Goal: Navigation & Orientation: Find specific page/section

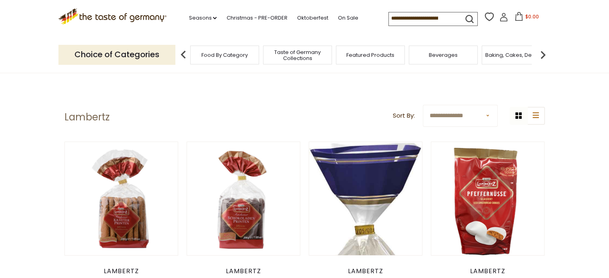
click at [216, 55] on span "Food By Category" at bounding box center [224, 55] width 46 height 6
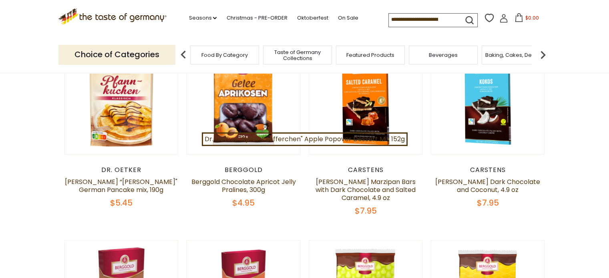
scroll to position [80, 0]
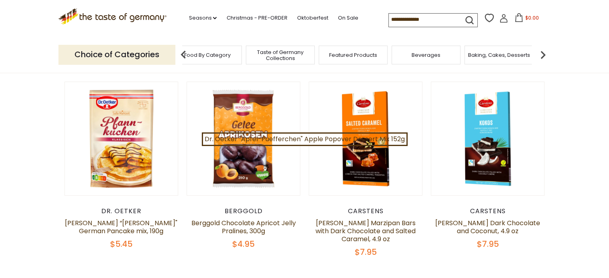
click at [546, 52] on img at bounding box center [543, 55] width 16 height 16
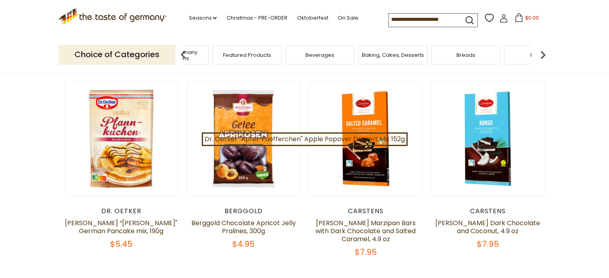
click at [540, 54] on img at bounding box center [543, 55] width 16 height 16
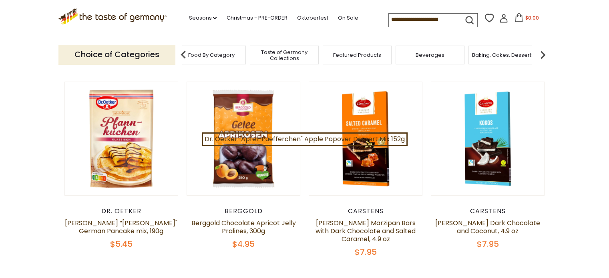
click at [548, 54] on img at bounding box center [543, 55] width 16 height 16
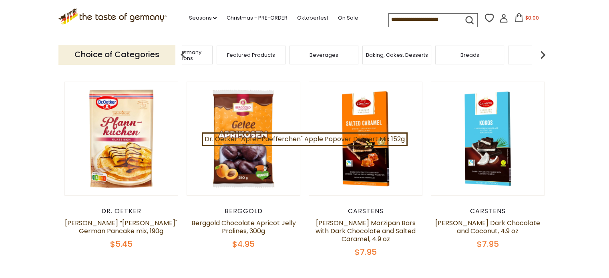
click at [538, 52] on img at bounding box center [543, 55] width 16 height 16
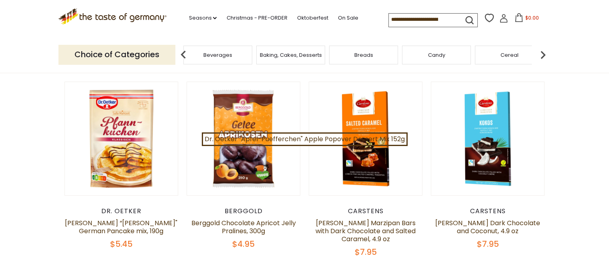
click at [543, 52] on img at bounding box center [543, 55] width 16 height 16
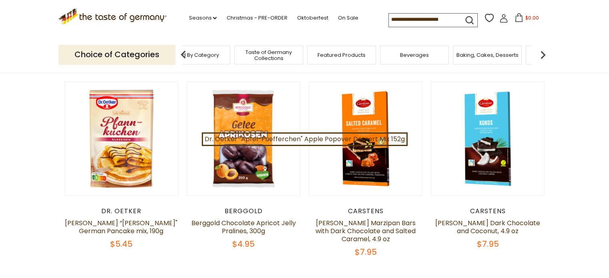
click at [543, 53] on img at bounding box center [543, 55] width 16 height 16
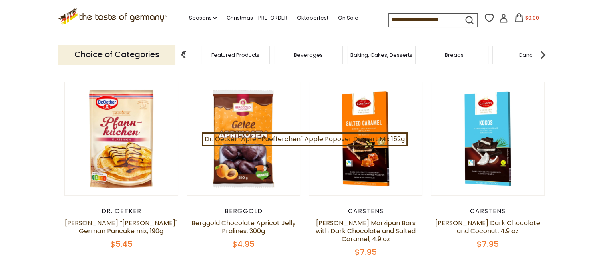
click at [544, 53] on img at bounding box center [543, 55] width 16 height 16
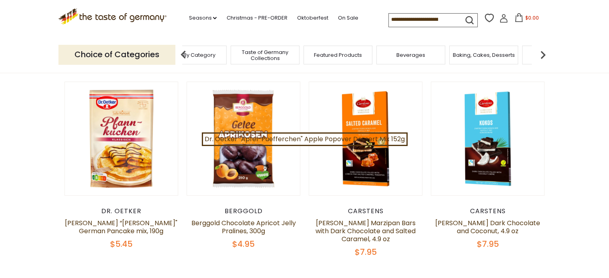
drag, startPoint x: 481, startPoint y: 55, endPoint x: 487, endPoint y: 56, distance: 6.0
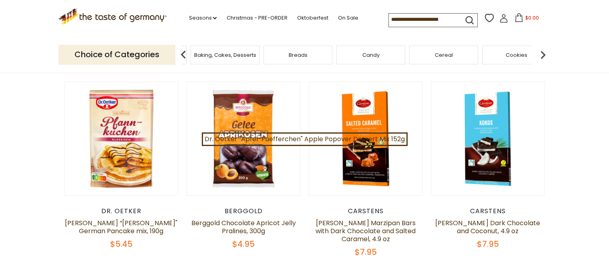
click at [505, 55] on div "Cookies" at bounding box center [516, 55] width 69 height 19
click at [511, 54] on span "Cookies" at bounding box center [517, 55] width 22 height 6
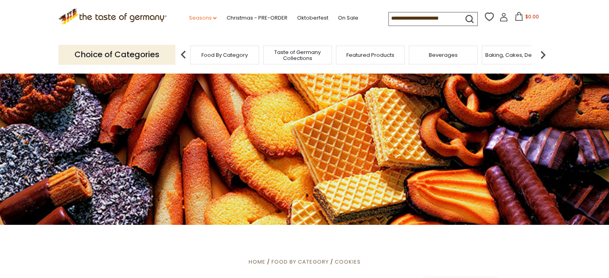
click at [202, 17] on link "Seasons dropdown_arrow" at bounding box center [203, 18] width 28 height 9
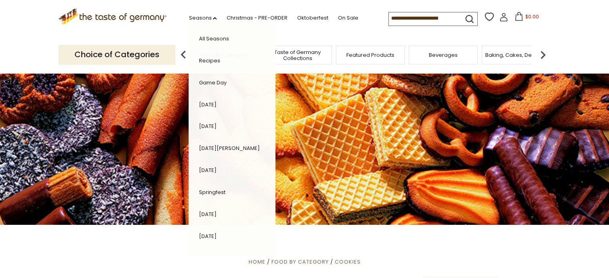
click at [150, 17] on icon ".st0{fill:#EDD300;} .st1{fill:#D33E21;}" at bounding box center [112, 16] width 108 height 16
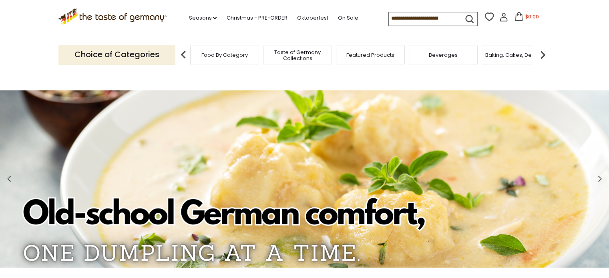
click at [126, 56] on p "Choice of Categories" at bounding box center [116, 55] width 117 height 20
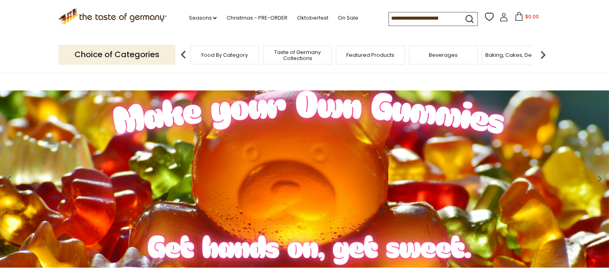
click at [411, 18] on input at bounding box center [423, 17] width 68 height 11
click at [466, 16] on icon "submit" at bounding box center [469, 19] width 11 height 11
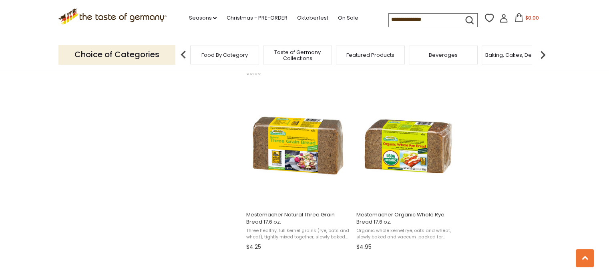
scroll to position [801, 0]
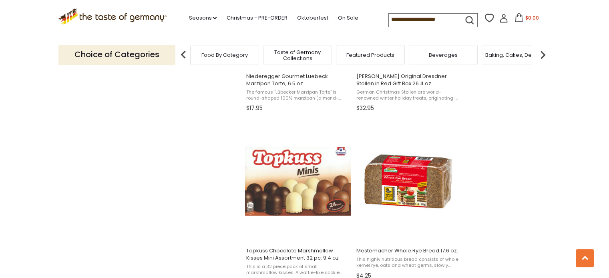
click at [136, 53] on p "Choice of Categories" at bounding box center [116, 55] width 117 height 20
click at [137, 17] on icon at bounding box center [112, 15] width 108 height 14
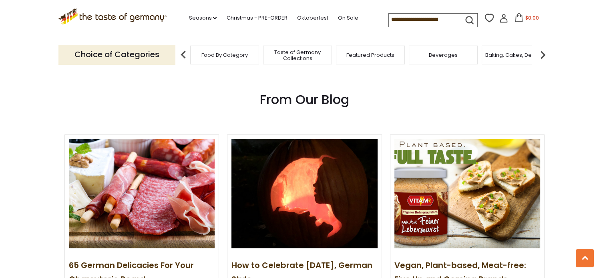
scroll to position [921, 0]
